Goal: Information Seeking & Learning: Learn about a topic

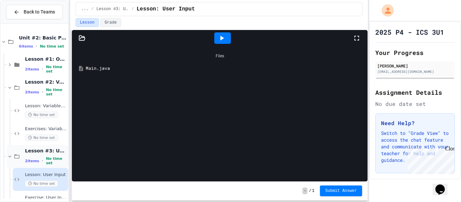
click at [59, 154] on span "Lesson #3: User Input" at bounding box center [46, 151] width 42 height 6
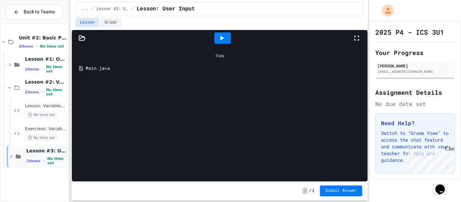
click at [57, 154] on span "Lesson #3: User Input" at bounding box center [46, 151] width 40 height 6
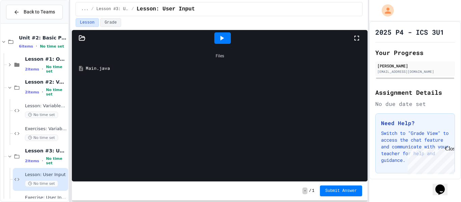
click at [51, 174] on span "Lesson: User Input" at bounding box center [46, 175] width 42 height 6
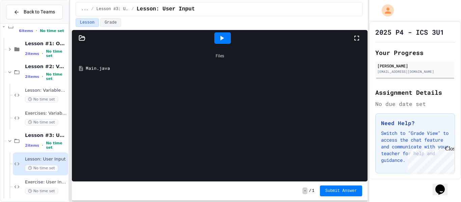
scroll to position [19, 0]
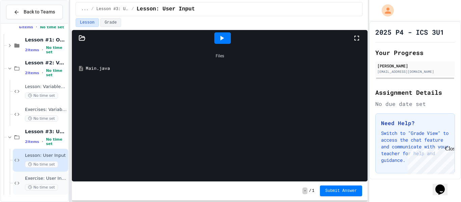
click at [55, 177] on span "Exercise: User Input" at bounding box center [46, 179] width 42 height 6
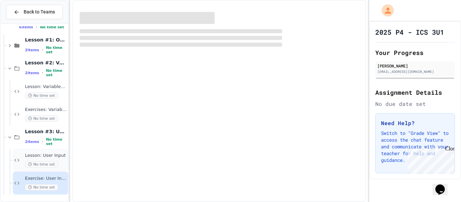
scroll to position [11, 0]
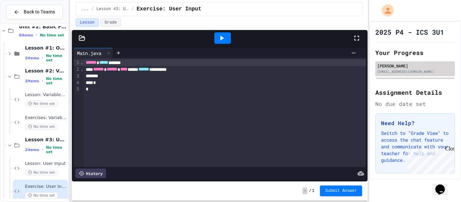
click at [421, 68] on div "[PERSON_NAME]" at bounding box center [415, 66] width 76 height 6
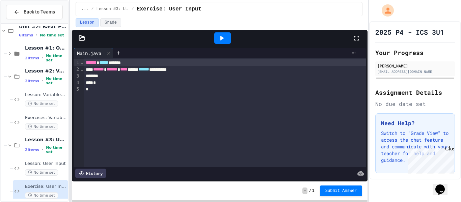
click at [450, 149] on div "Close" at bounding box center [449, 150] width 8 height 8
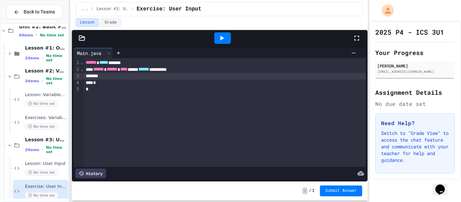
click at [179, 80] on div "*" at bounding box center [225, 83] width 282 height 7
click at [116, 202] on div at bounding box center [230, 203] width 461 height 0
click at [25, 162] on span "Lesson: User Input" at bounding box center [46, 164] width 42 height 6
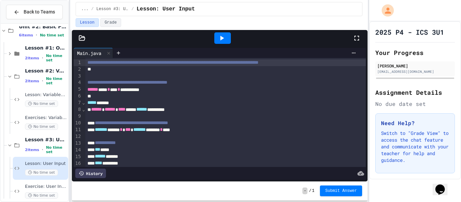
click at [147, 108] on span "******" at bounding box center [141, 109] width 11 height 5
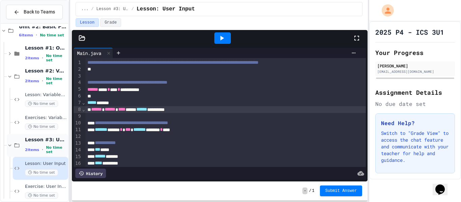
click at [57, 140] on span "Lesson #3: User Input" at bounding box center [46, 140] width 42 height 6
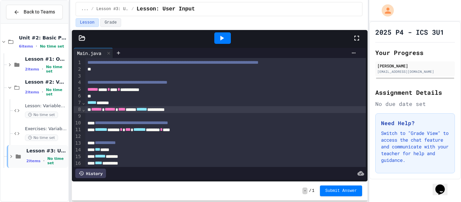
click at [63, 152] on span "Lesson #3: User Input" at bounding box center [46, 151] width 40 height 6
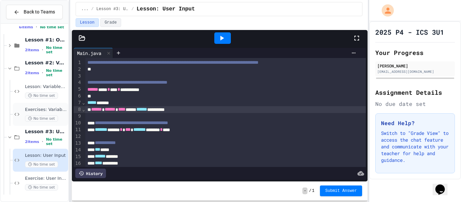
click at [52, 112] on span "Exercises: Variables & Data Types" at bounding box center [46, 110] width 42 height 6
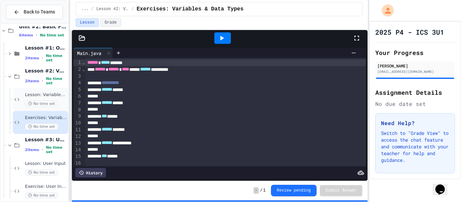
click at [46, 93] on span "Lesson: Variables & Data Types" at bounding box center [46, 95] width 42 height 6
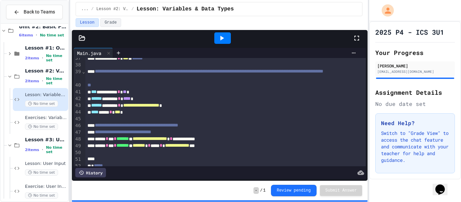
scroll to position [272, 0]
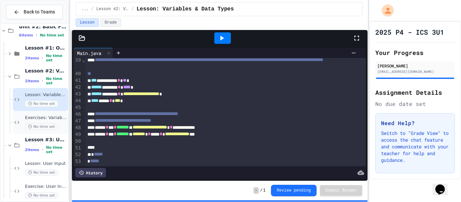
click at [33, 117] on span "Exercises: Variables & Data Types" at bounding box center [46, 118] width 42 height 6
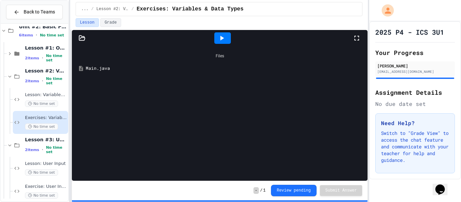
click at [135, 70] on div "Main.java" at bounding box center [225, 68] width 278 height 7
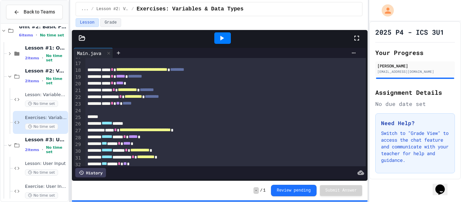
scroll to position [184, 0]
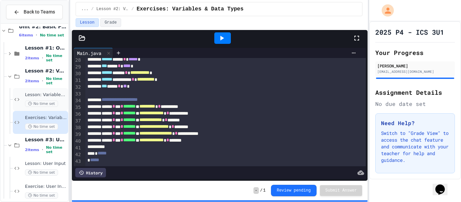
click at [39, 96] on span "Lesson: Variables & Data Types" at bounding box center [46, 95] width 42 height 6
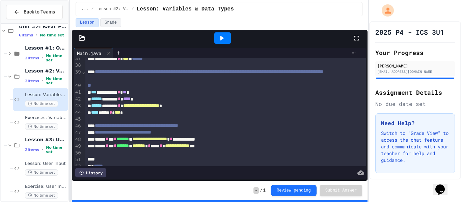
scroll to position [272, 0]
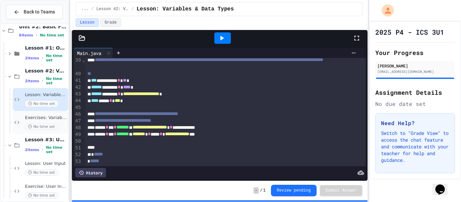
click at [59, 120] on span "Exercises: Variables & Data Types" at bounding box center [46, 118] width 42 height 6
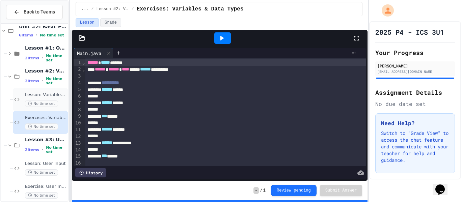
click at [46, 95] on span "Lesson: Variables & Data Types" at bounding box center [46, 95] width 42 height 6
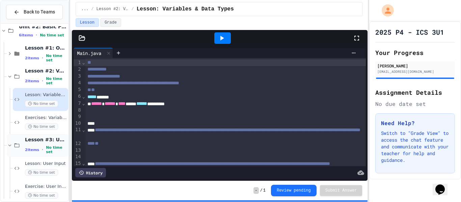
click at [54, 141] on span "Lesson #3: User Input" at bounding box center [46, 140] width 42 height 6
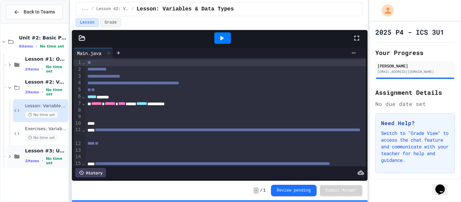
click at [50, 148] on div "Lesson #3: User Input 2 items • No time set" at bounding box center [37, 156] width 61 height 23
click at [57, 167] on div "Lesson #3: User Input 2 items • No time set" at bounding box center [37, 156] width 61 height 23
click at [56, 157] on div "Lesson #3: User Input 2 items • No time set" at bounding box center [46, 157] width 42 height 18
click at [55, 171] on div "Lesson: User Input No time set" at bounding box center [40, 179] width 55 height 23
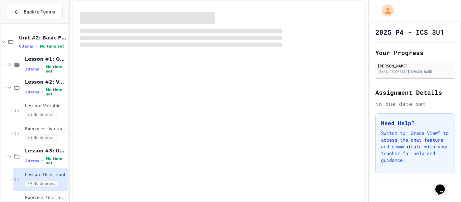
scroll to position [19, 0]
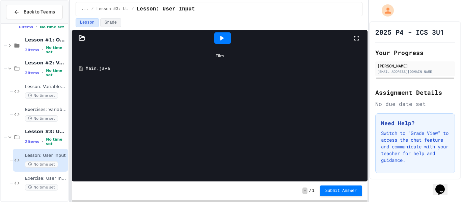
click at [96, 70] on div "Main.java" at bounding box center [225, 68] width 278 height 7
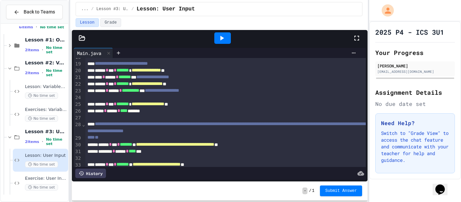
scroll to position [190, 0]
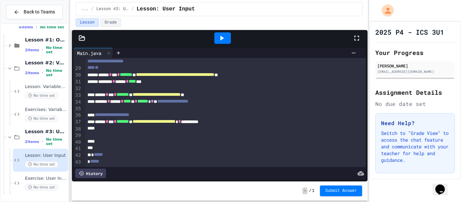
click at [226, 35] on div at bounding box center [222, 37] width 17 height 11
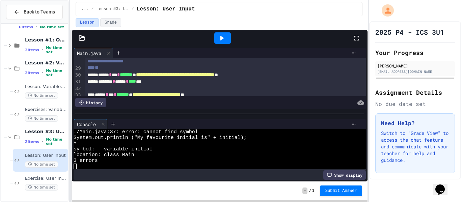
scroll to position [57, 0]
click at [55, 173] on div "Exercise: User Input No time set" at bounding box center [40, 183] width 55 height 23
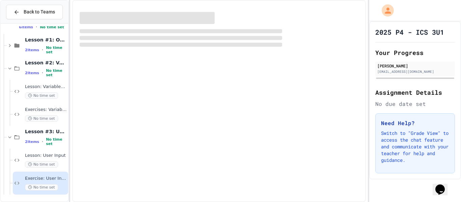
scroll to position [11, 0]
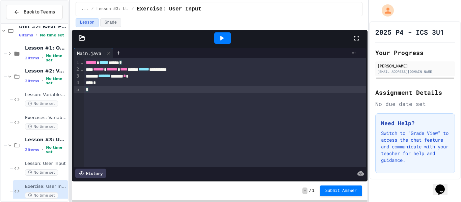
click at [100, 138] on div "**********" at bounding box center [225, 112] width 282 height 109
click at [125, 93] on div "**********" at bounding box center [225, 112] width 282 height 109
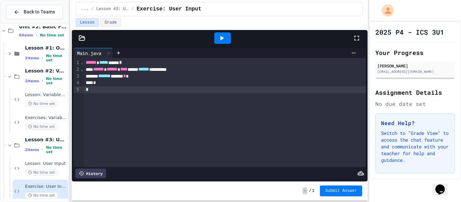
click at [125, 93] on div "**********" at bounding box center [225, 112] width 282 height 109
